Goal: Navigation & Orientation: Find specific page/section

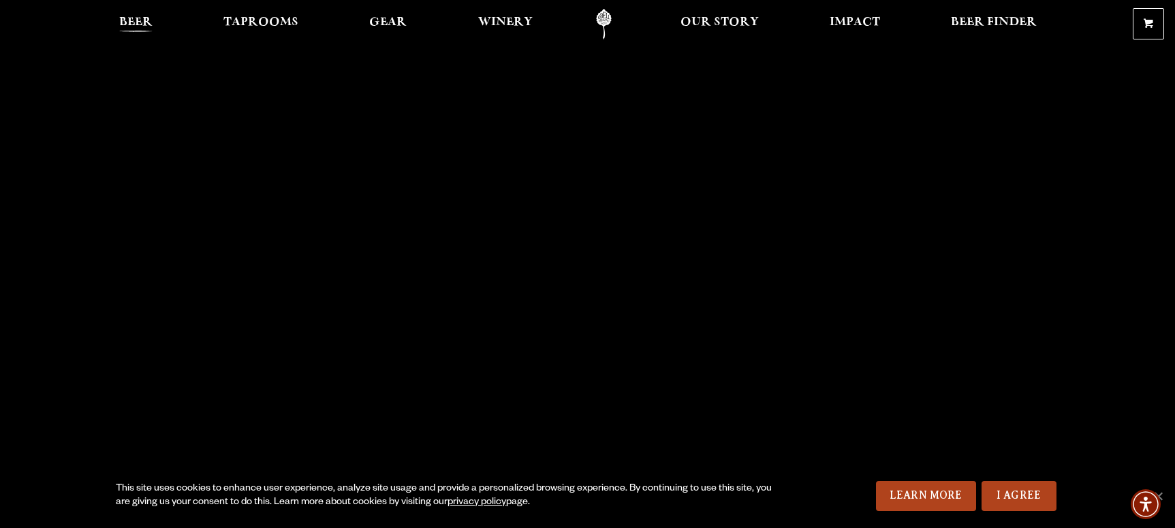
click at [140, 17] on span "Beer" at bounding box center [135, 22] width 33 height 11
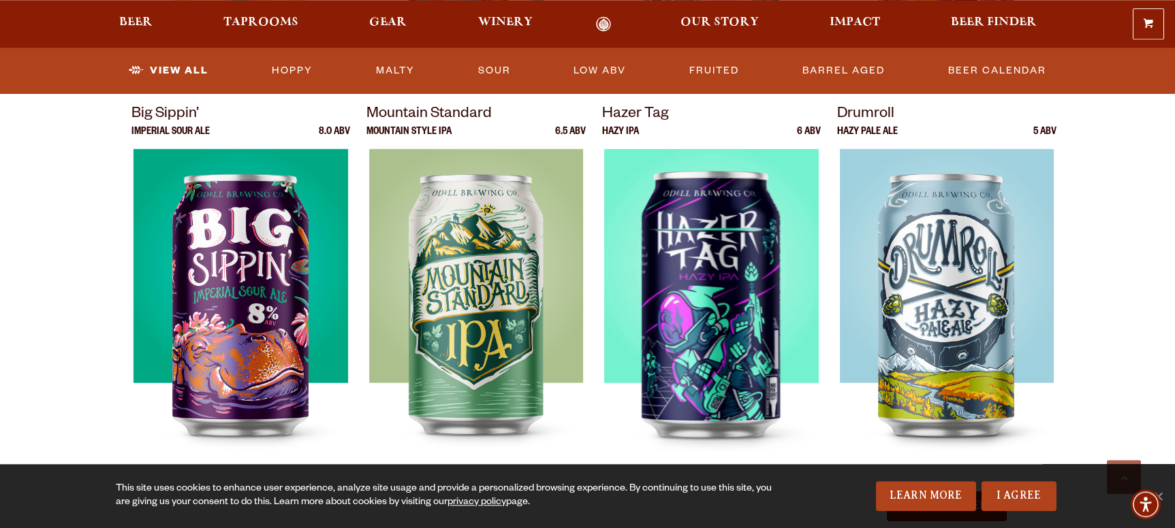
scroll to position [1250, 0]
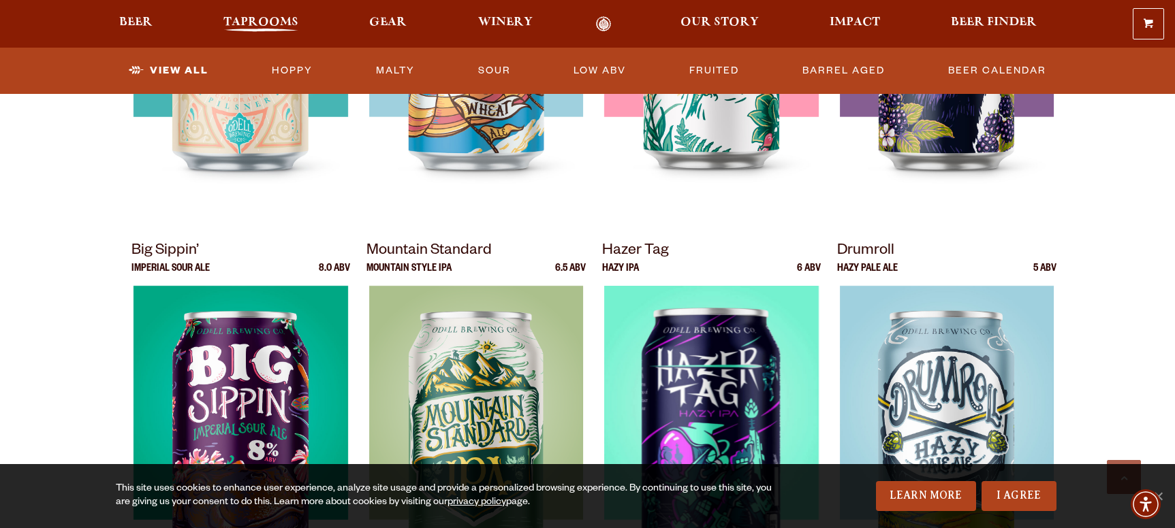
click at [245, 22] on span "Taprooms" at bounding box center [260, 22] width 75 height 11
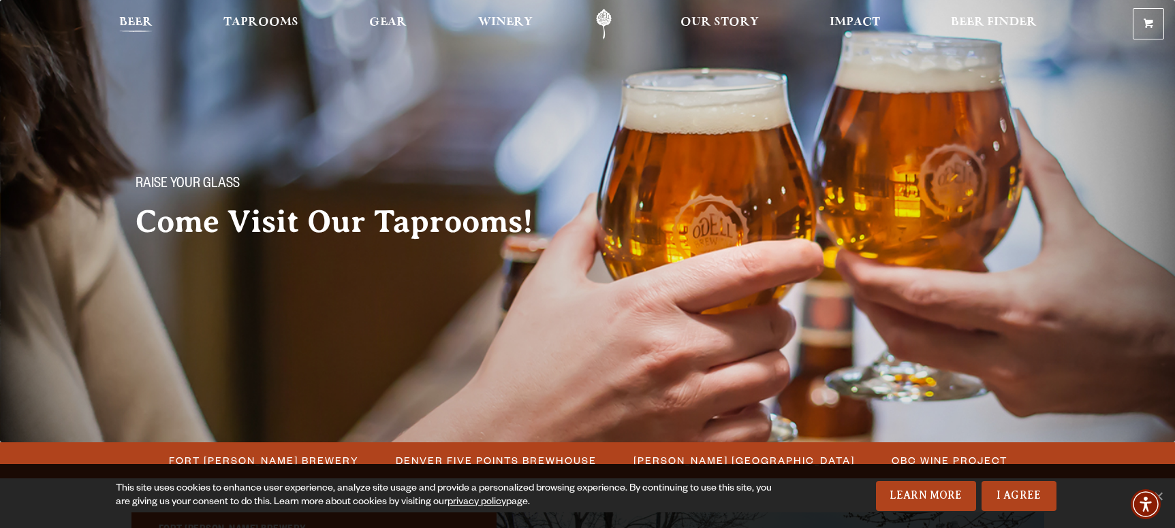
click at [155, 18] on link "Beer" at bounding box center [135, 24] width 51 height 31
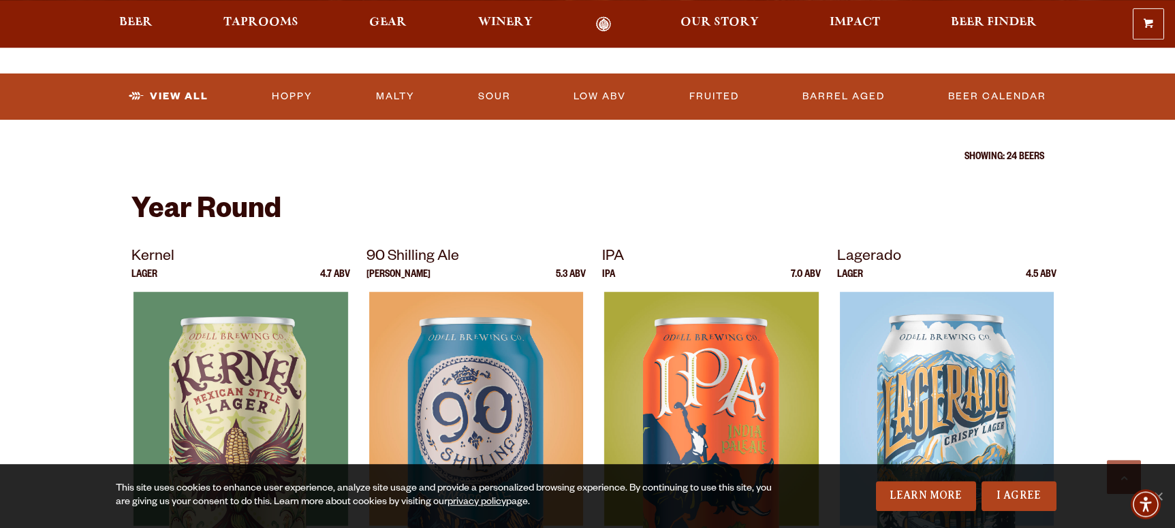
scroll to position [417, 0]
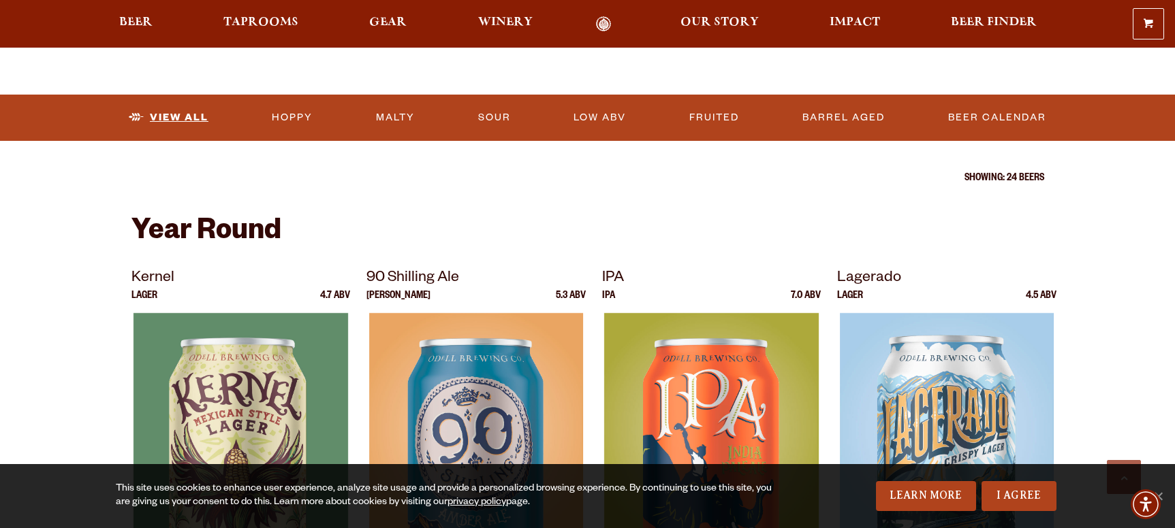
click at [180, 114] on link "View All" at bounding box center [168, 117] width 91 height 31
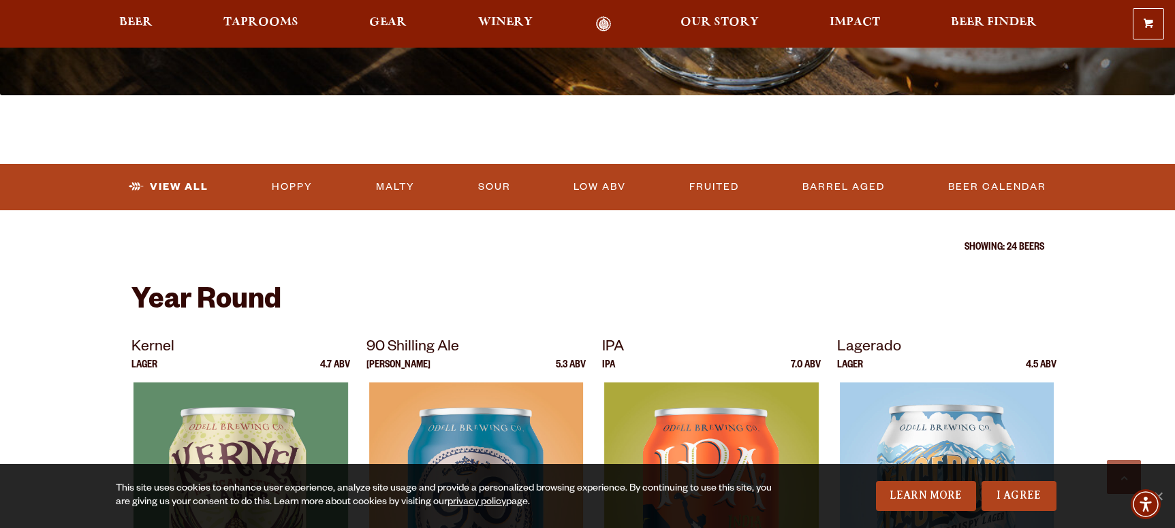
scroll to position [833, 0]
